Goal: Information Seeking & Learning: Learn about a topic

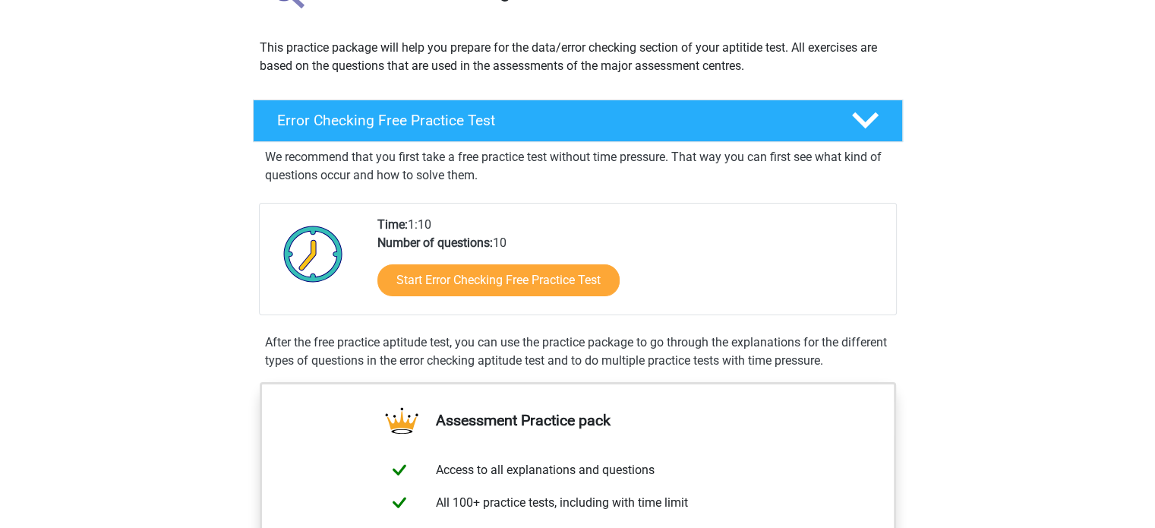
scroll to position [163, 0]
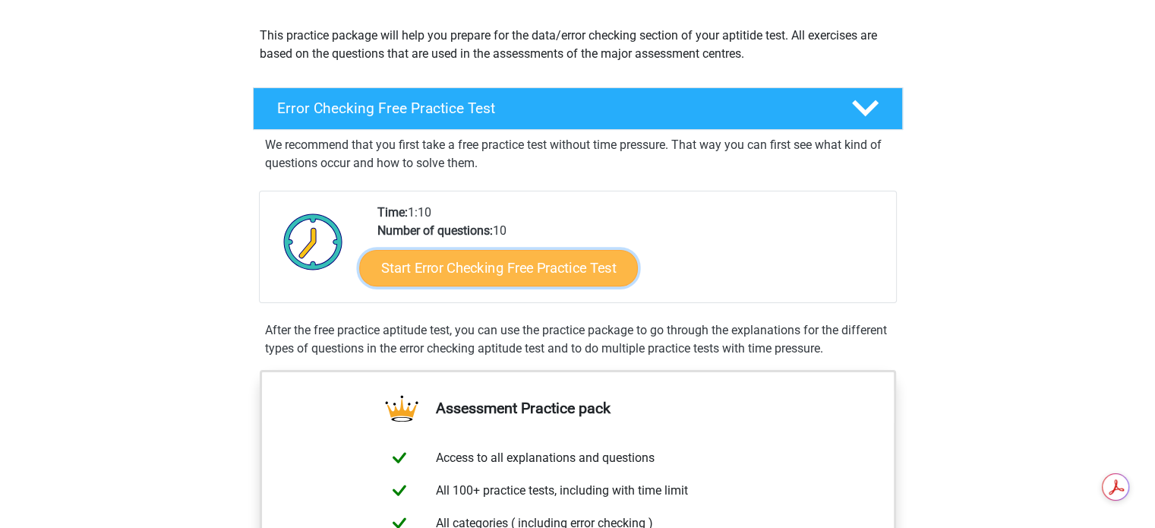
click at [472, 270] on link "Start Error Checking Free Practice Test" at bounding box center [498, 268] width 279 height 36
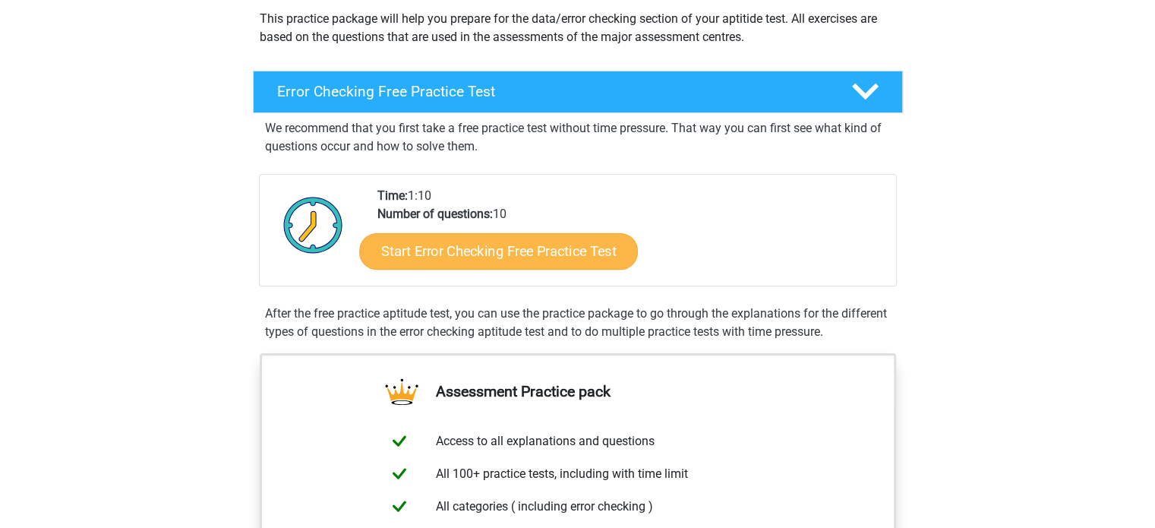
scroll to position [155, 0]
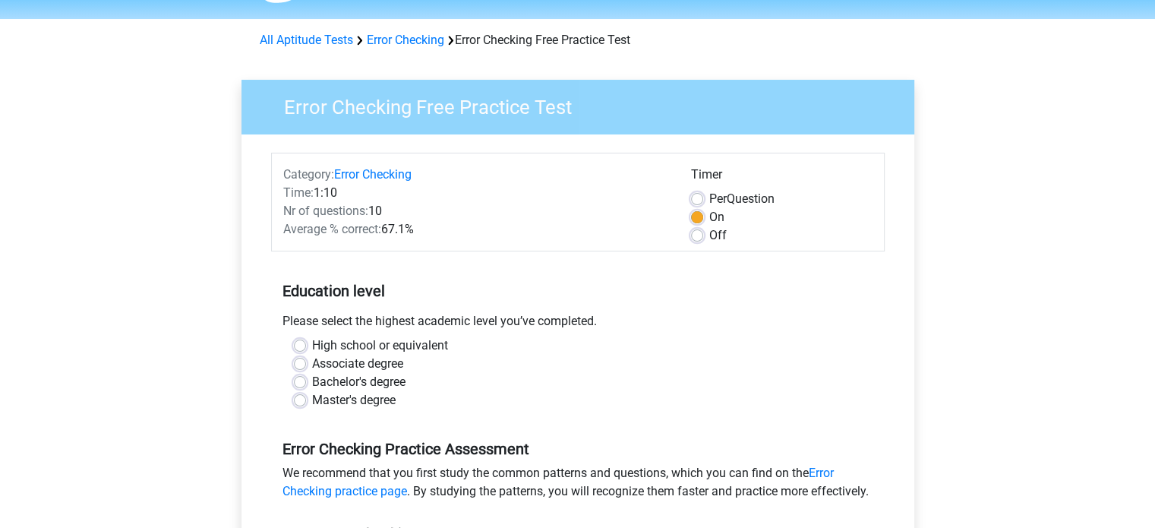
scroll to position [67, 0]
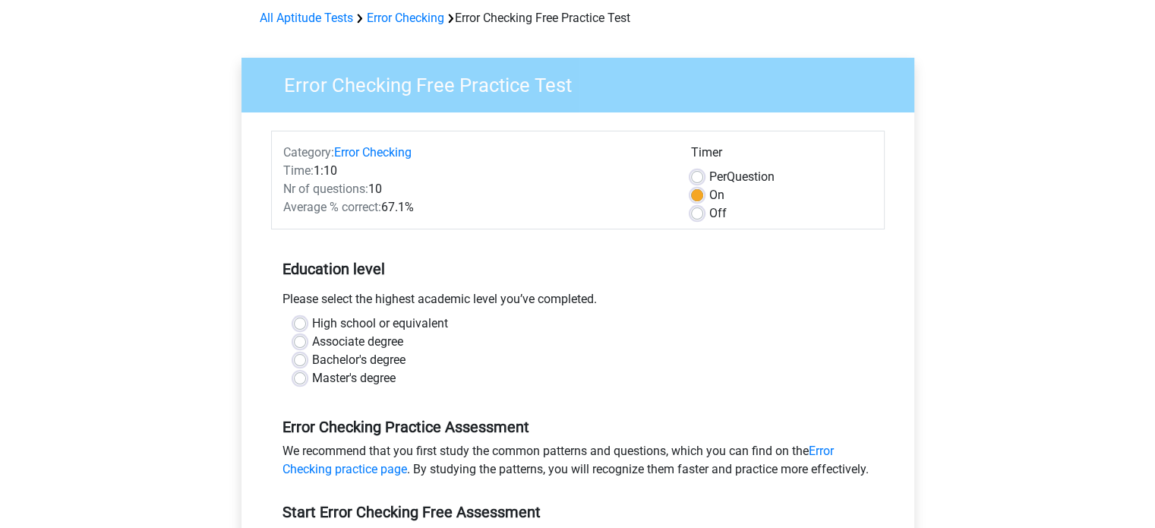
click at [312, 317] on label "High school or equivalent" at bounding box center [380, 323] width 136 height 18
click at [298, 317] on input "High school or equivalent" at bounding box center [300, 321] width 12 height 15
radio input "true"
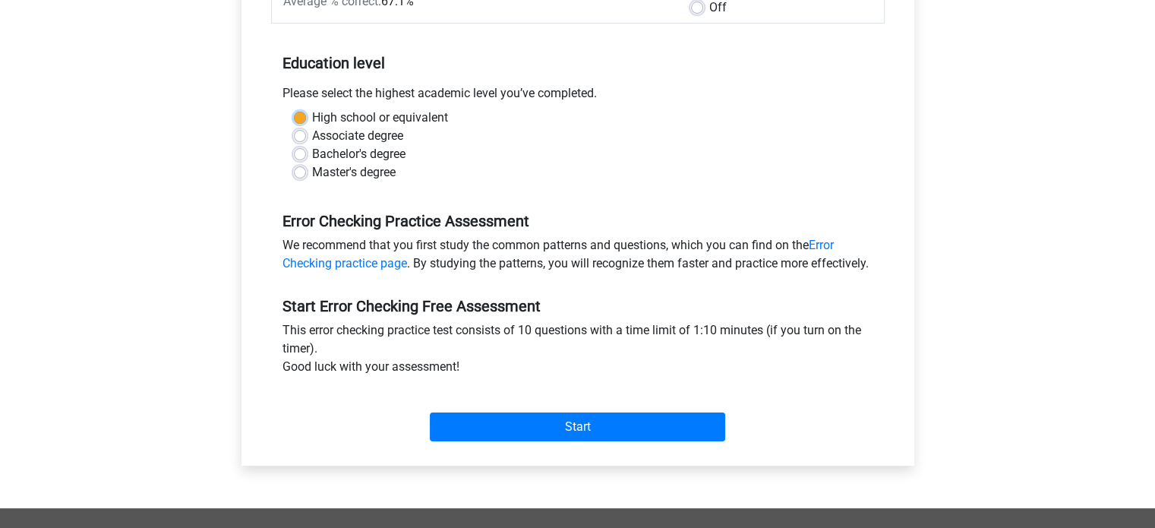
scroll to position [279, 0]
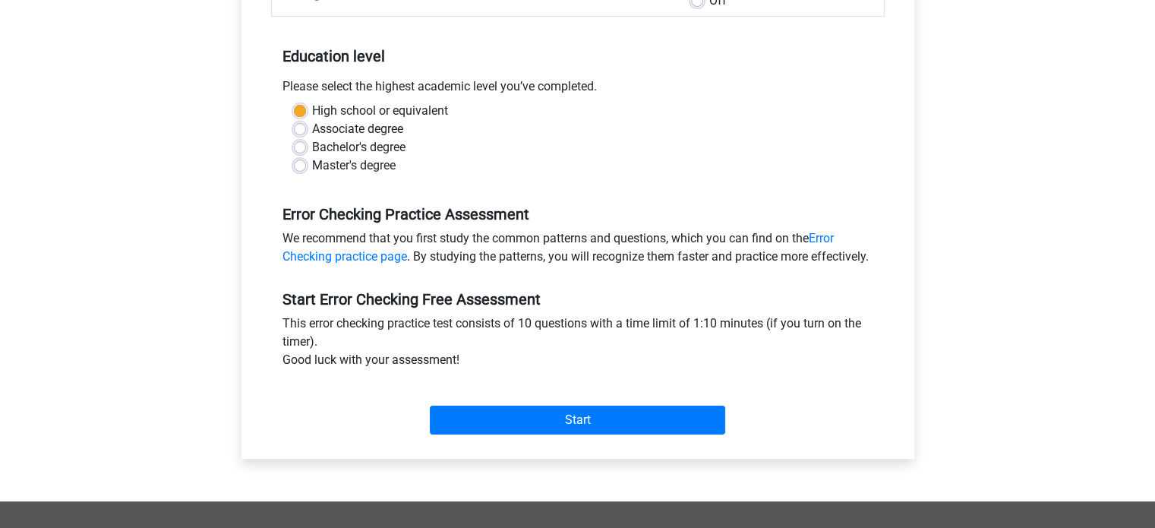
click at [480, 422] on div "Start" at bounding box center [578, 407] width 614 height 53
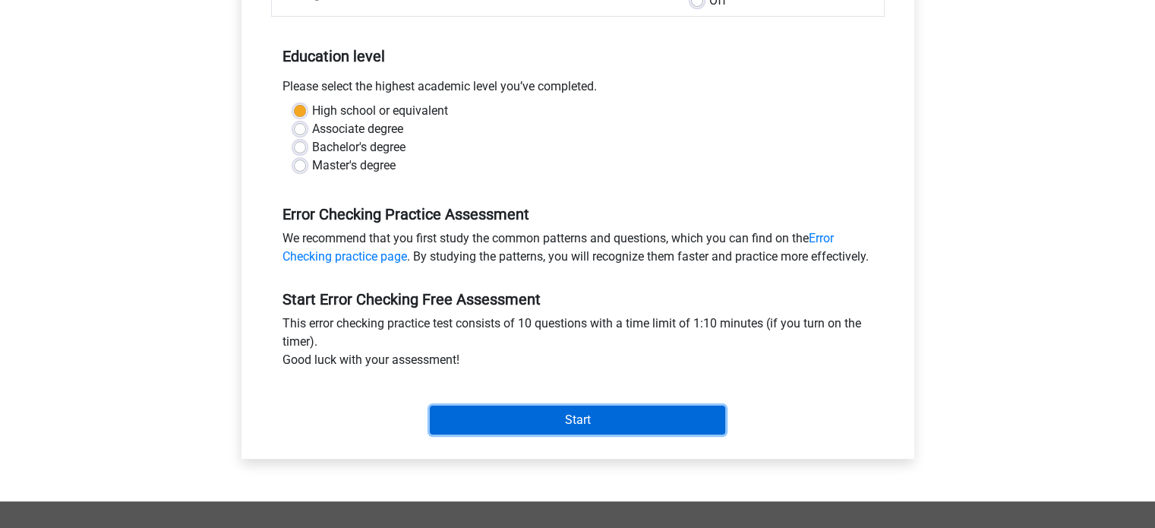
click at [480, 434] on input "Start" at bounding box center [577, 420] width 295 height 29
click at [591, 434] on input "Start" at bounding box center [577, 420] width 295 height 29
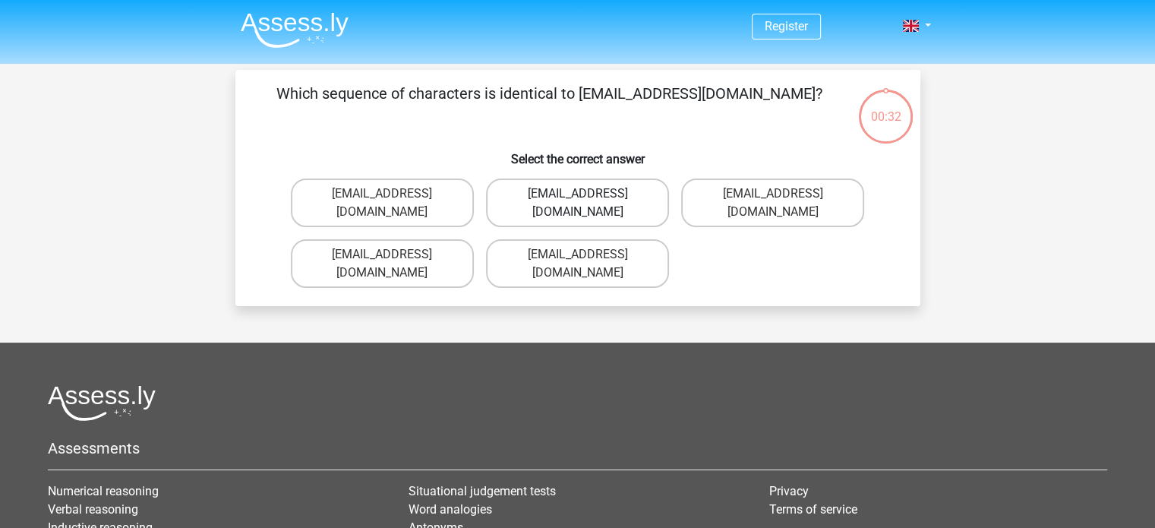
click at [542, 197] on label "Evie_Meade@jointmail.com.uk" at bounding box center [577, 202] width 183 height 49
click at [577, 197] on input "Evie_Meade@jointmail.com.uk" at bounding box center [582, 199] width 10 height 10
radio input "true"
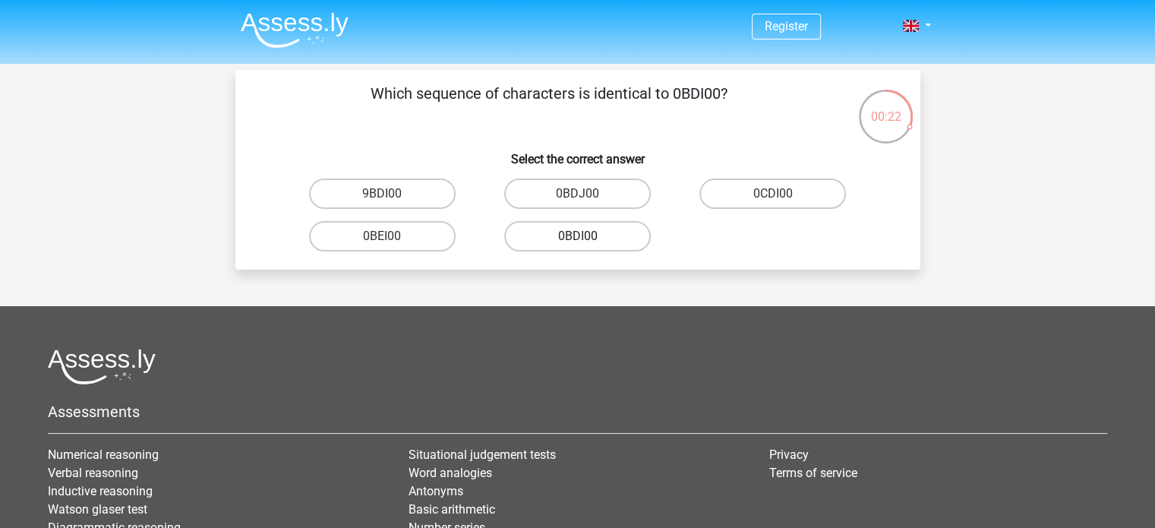
click at [602, 232] on label "0BDI00" at bounding box center [577, 236] width 147 height 30
click at [587, 236] on input "0BDI00" at bounding box center [582, 241] width 10 height 10
radio input "true"
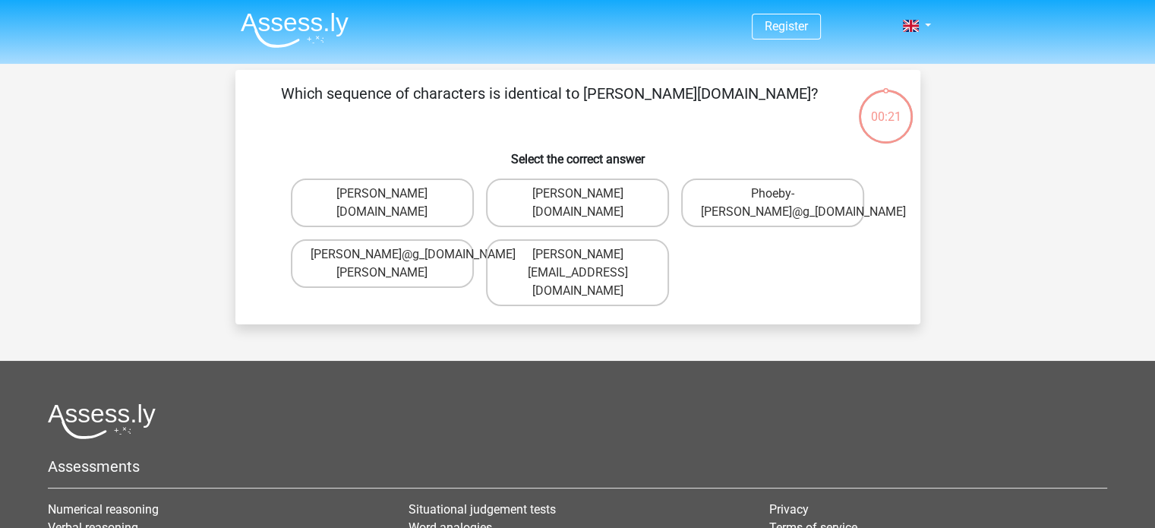
scroll to position [70, 0]
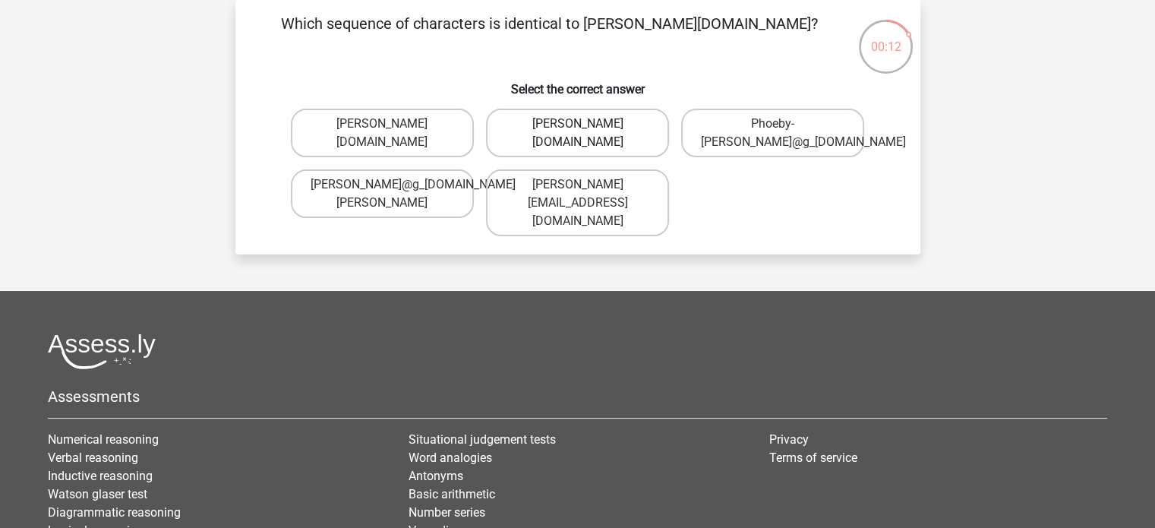
click at [556, 146] on label "Phoebe-Patterson@g_mail.gr" at bounding box center [577, 133] width 183 height 49
click at [577, 134] on input "Phoebe-Patterson@g_mail.gr" at bounding box center [582, 129] width 10 height 10
radio input "true"
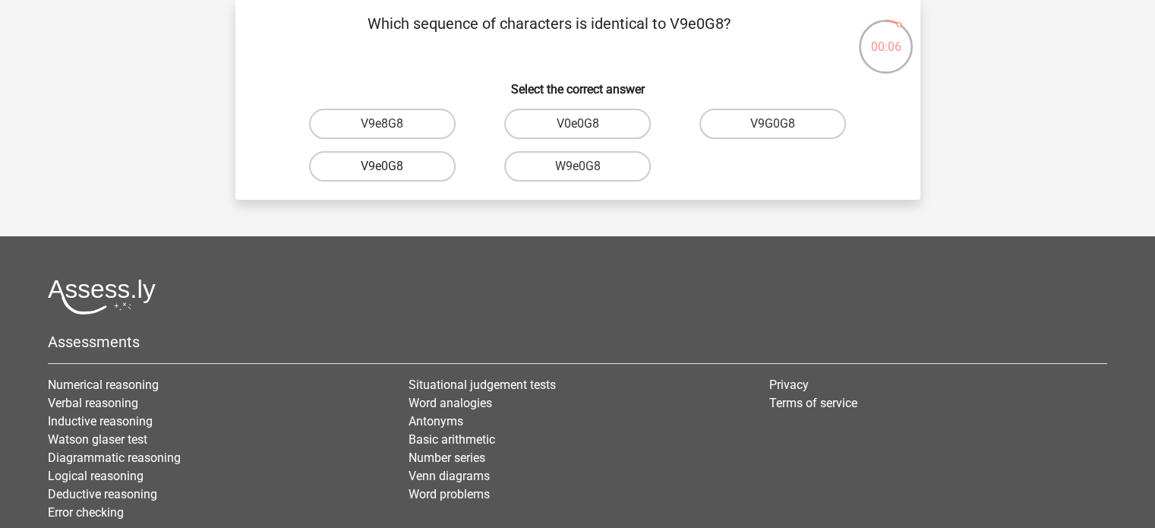
click at [426, 163] on label "V9e0G8" at bounding box center [382, 166] width 147 height 30
click at [392, 166] on input "V9e0G8" at bounding box center [387, 171] width 10 height 10
radio input "true"
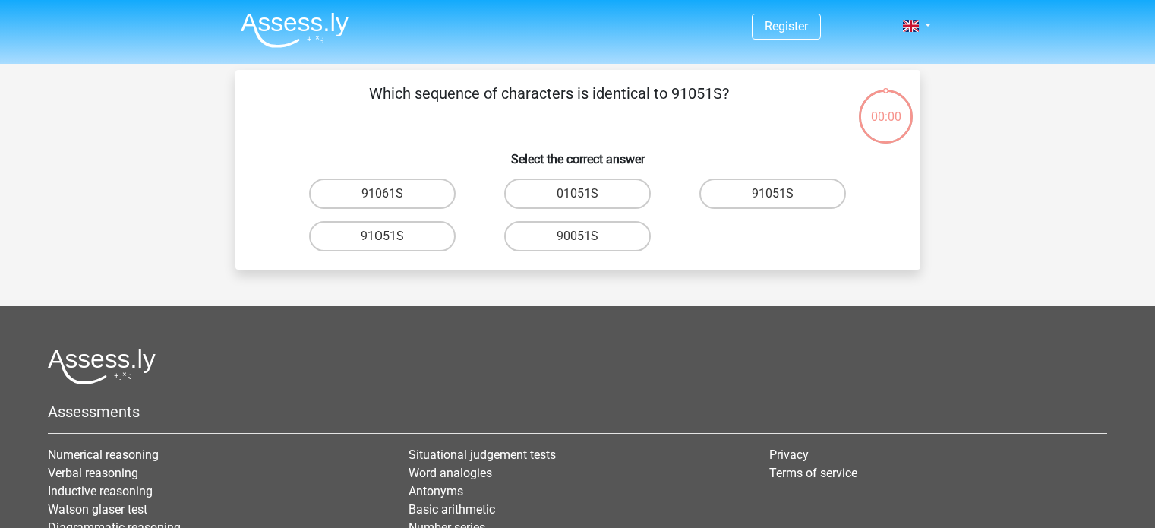
scroll to position [70, 0]
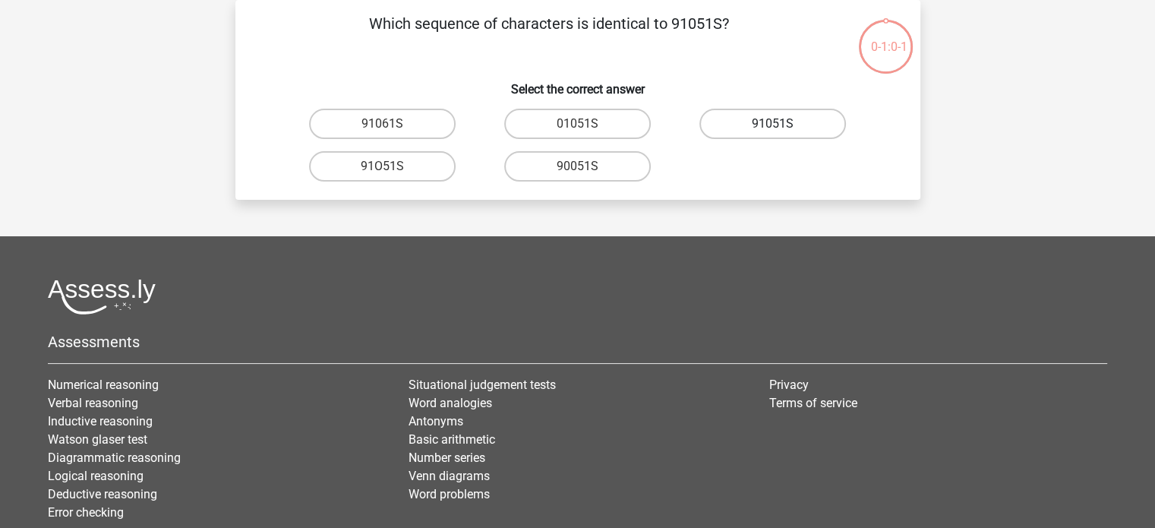
click at [758, 127] on label "91051S" at bounding box center [772, 124] width 147 height 30
click at [773, 127] on input "91051S" at bounding box center [778, 129] width 10 height 10
radio input "true"
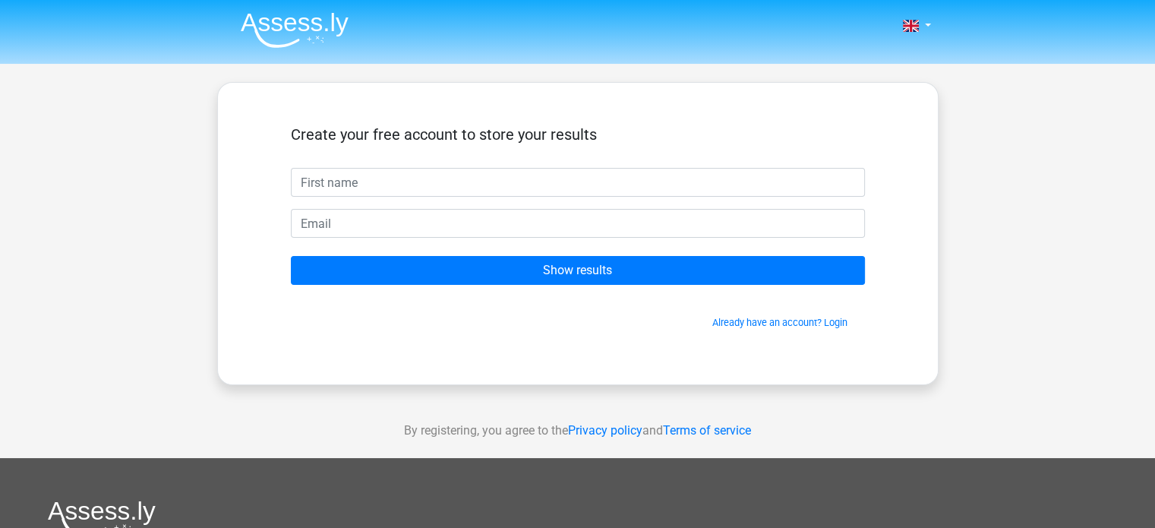
click at [629, 174] on input "text" at bounding box center [578, 182] width 574 height 29
type input "Saai"
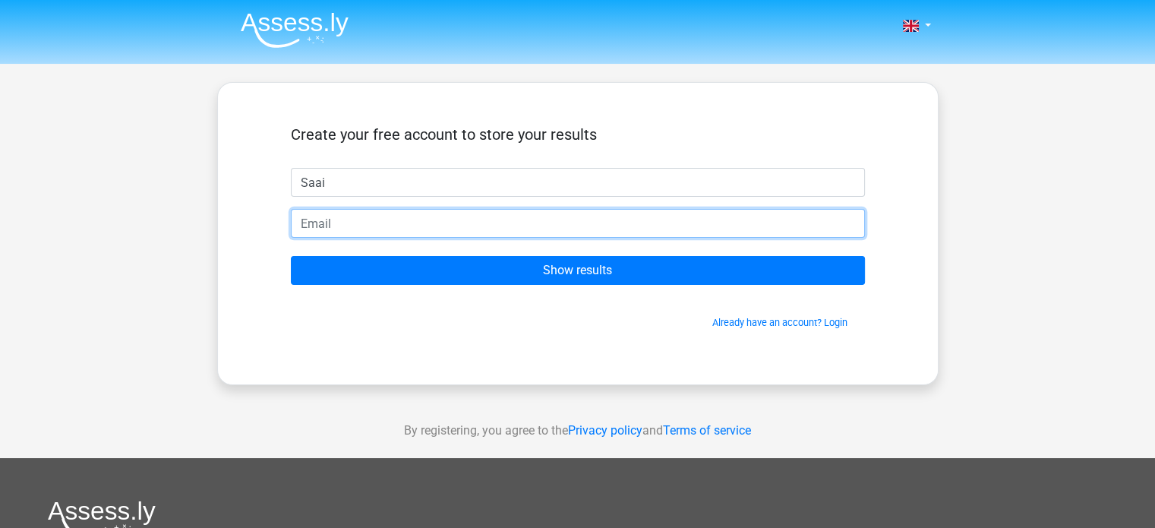
click at [445, 222] on input "email" at bounding box center [578, 223] width 574 height 29
type input "[EMAIL_ADDRESS][DOMAIN_NAME]"
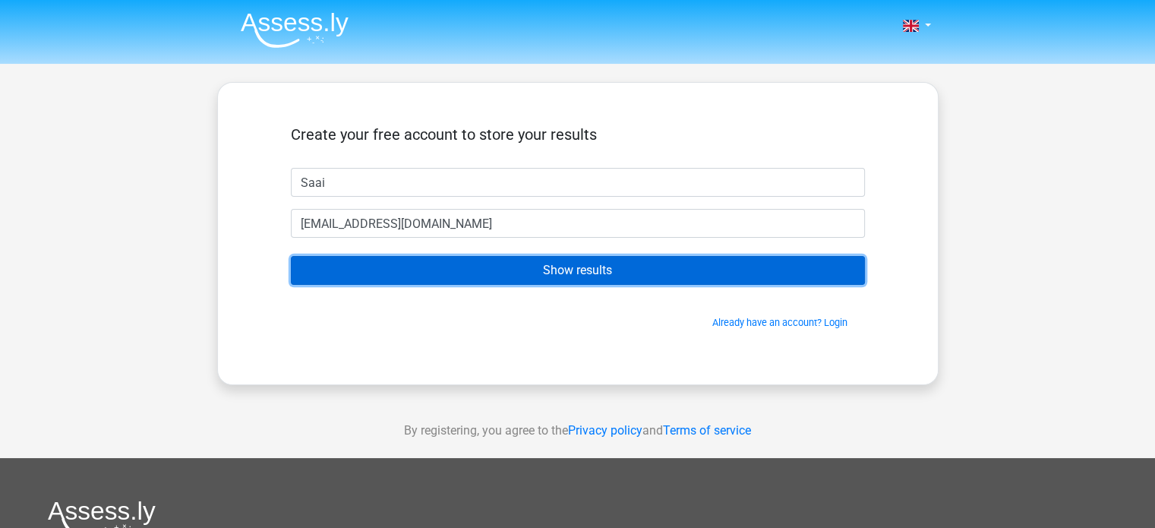
click at [443, 269] on input "Show results" at bounding box center [578, 270] width 574 height 29
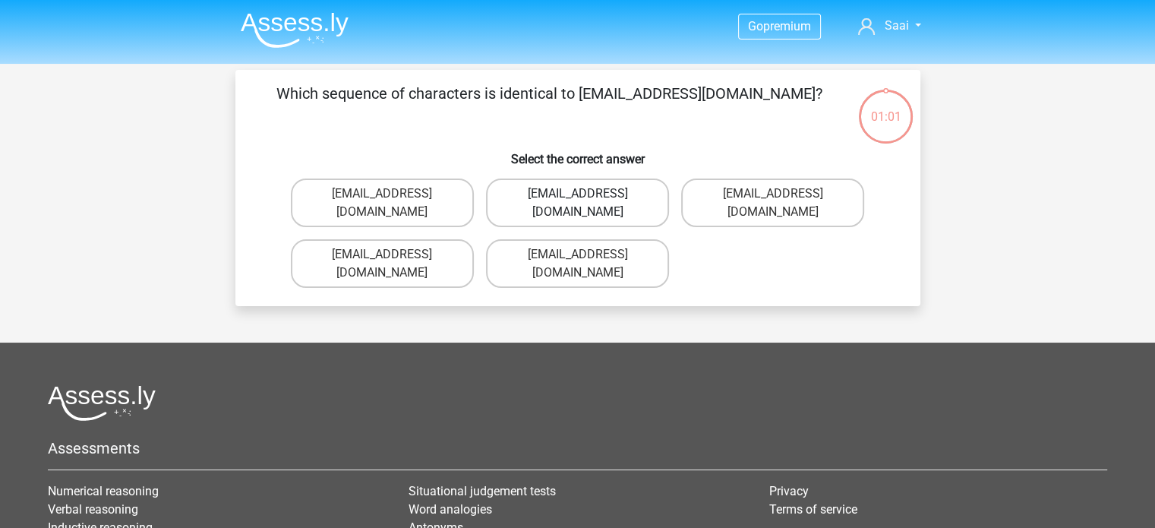
click at [601, 200] on label "[EMAIL_ADDRESS][DOMAIN_NAME]" at bounding box center [577, 202] width 183 height 49
click at [587, 200] on input "[EMAIL_ADDRESS][DOMAIN_NAME]" at bounding box center [582, 199] width 10 height 10
radio input "true"
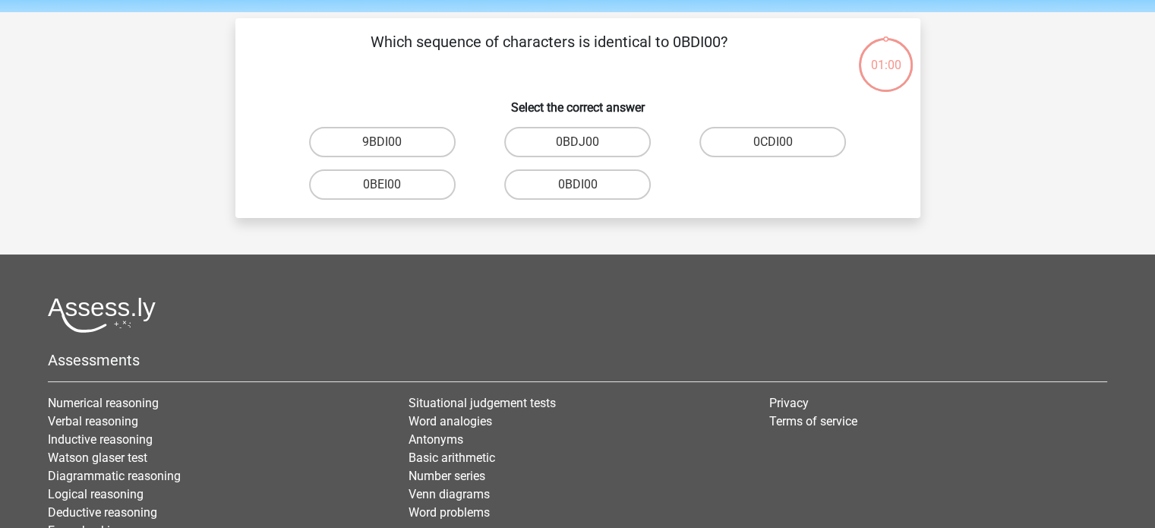
scroll to position [70, 0]
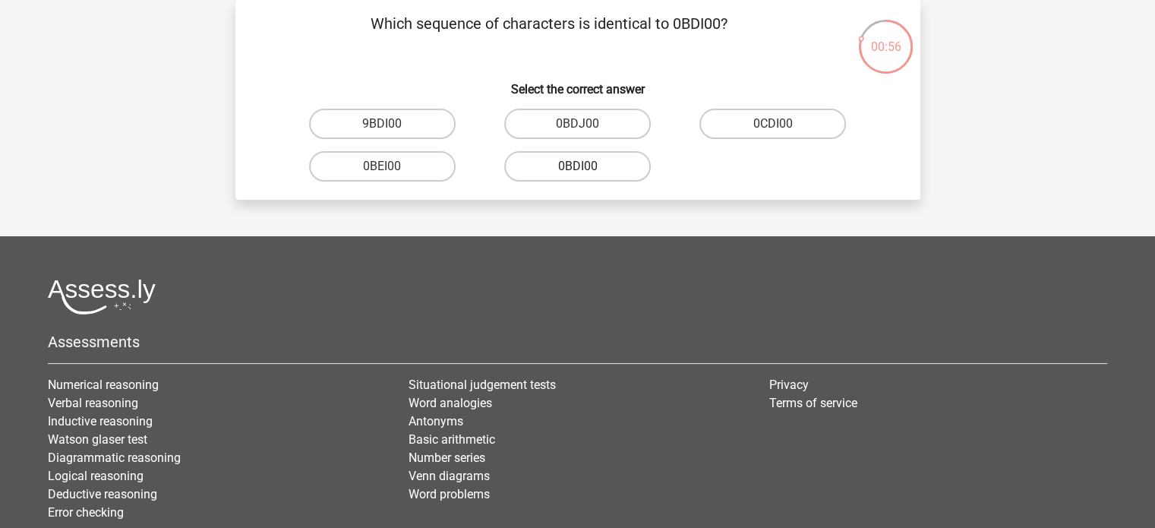
click at [567, 168] on label "0BDI00" at bounding box center [577, 166] width 147 height 30
click at [577, 168] on input "0BDI00" at bounding box center [582, 171] width 10 height 10
radio input "true"
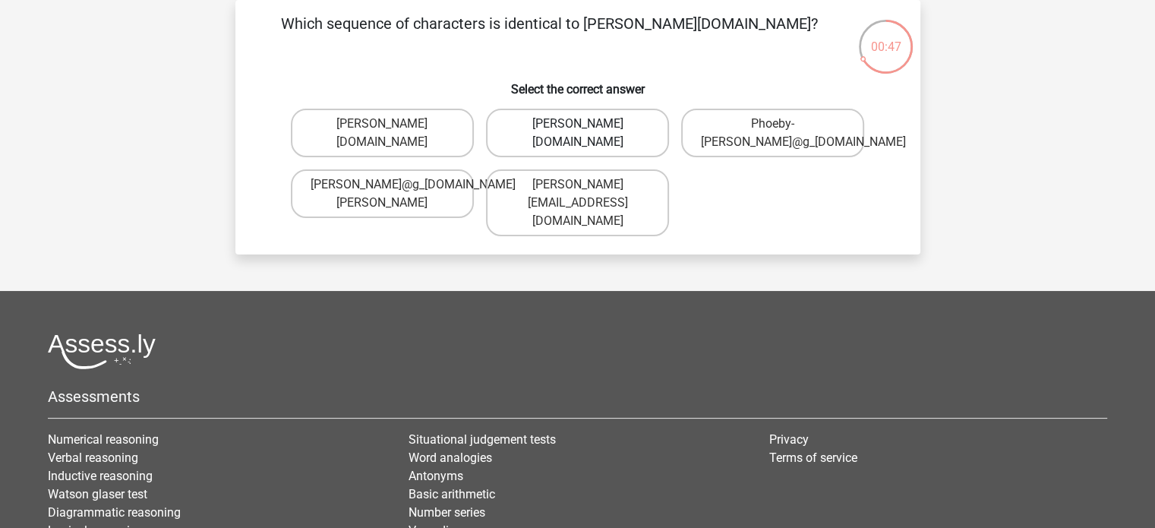
click at [570, 148] on label "Phoebe-Patterson@g_mail.gr" at bounding box center [577, 133] width 183 height 49
click at [577, 134] on input "Phoebe-Patterson@g_mail.gr" at bounding box center [582, 129] width 10 height 10
radio input "true"
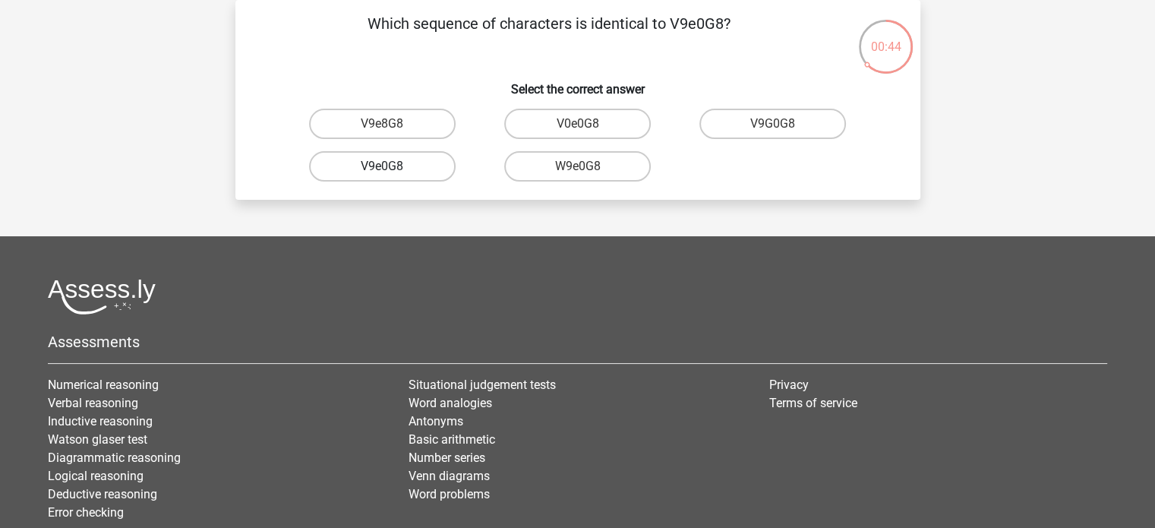
click at [404, 163] on label "V9e0G8" at bounding box center [382, 166] width 147 height 30
click at [392, 166] on input "V9e0G8" at bounding box center [387, 171] width 10 height 10
radio input "true"
click at [774, 118] on label "91051S" at bounding box center [772, 124] width 147 height 30
click at [774, 124] on input "91051S" at bounding box center [778, 129] width 10 height 10
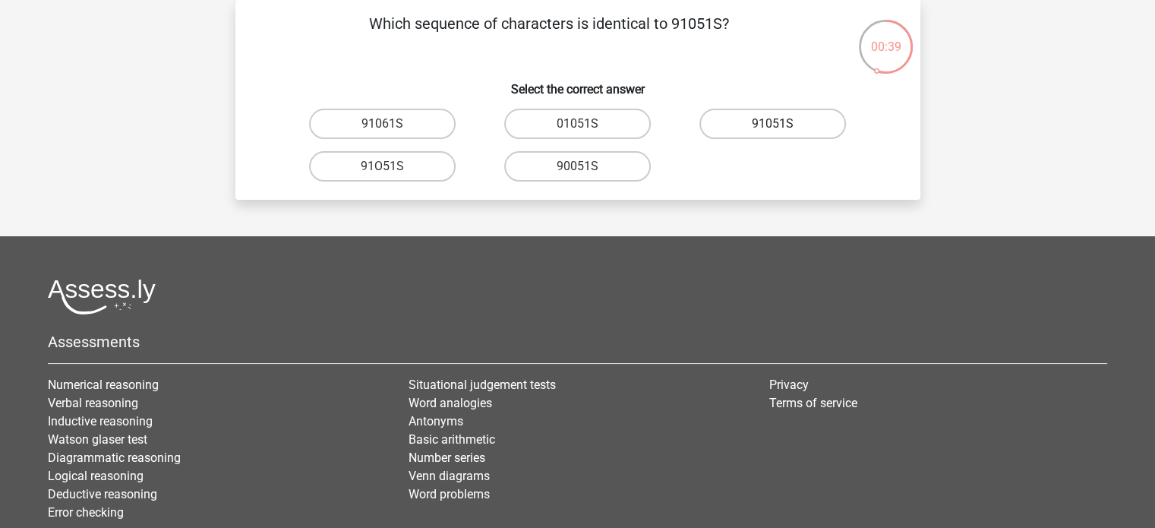
radio input "true"
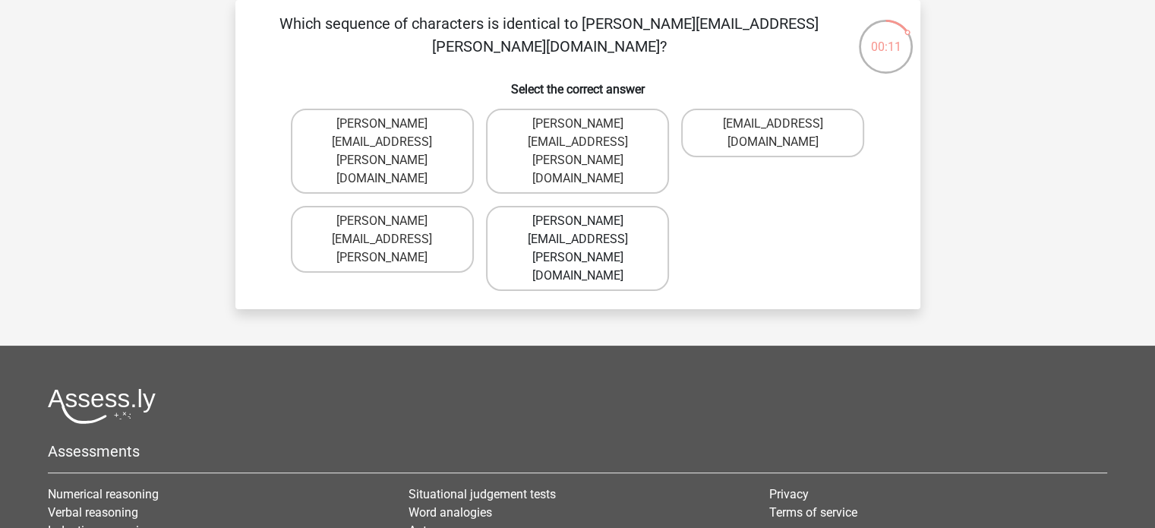
click at [556, 206] on label "Connor.Paterson@mailme.com" at bounding box center [577, 248] width 183 height 85
click at [577, 221] on input "Connor.Paterson@mailme.com" at bounding box center [582, 226] width 10 height 10
radio input "true"
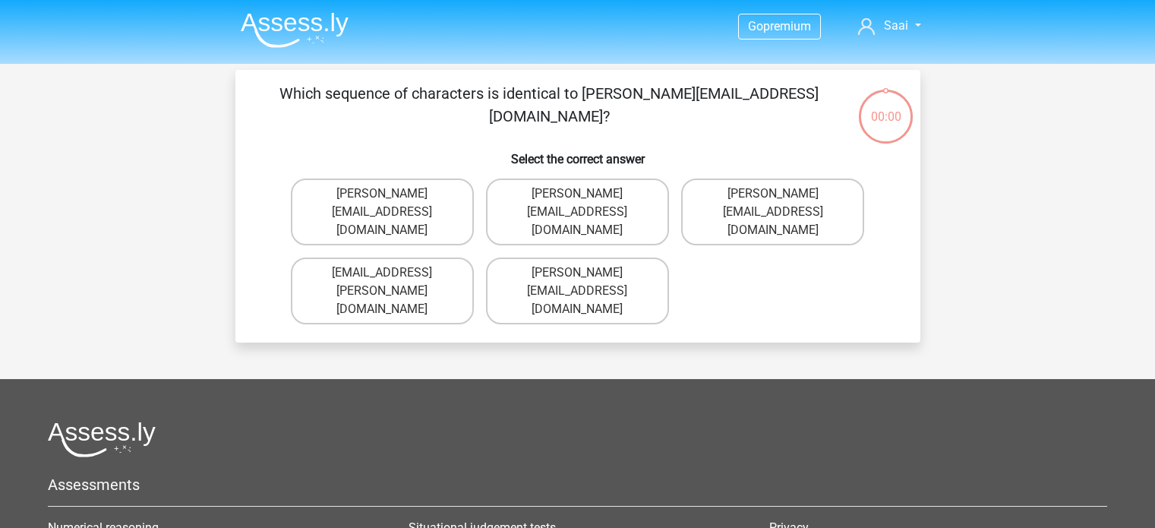
scroll to position [70, 0]
